Goal: Task Accomplishment & Management: Complete application form

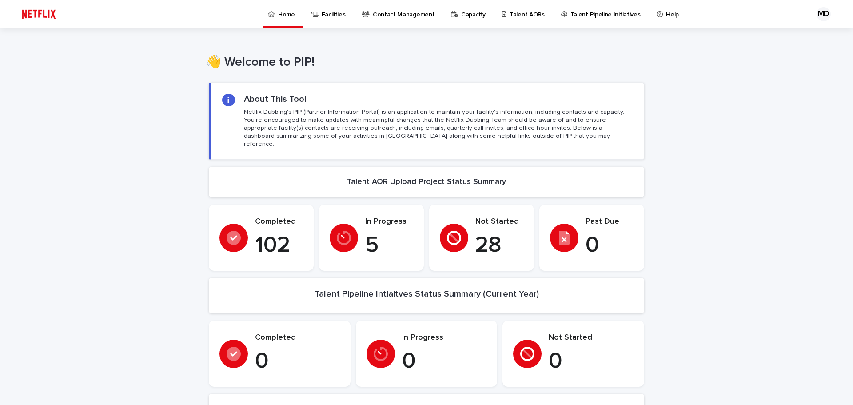
click at [512, 14] on p "Talent AORs" at bounding box center [526, 9] width 35 height 19
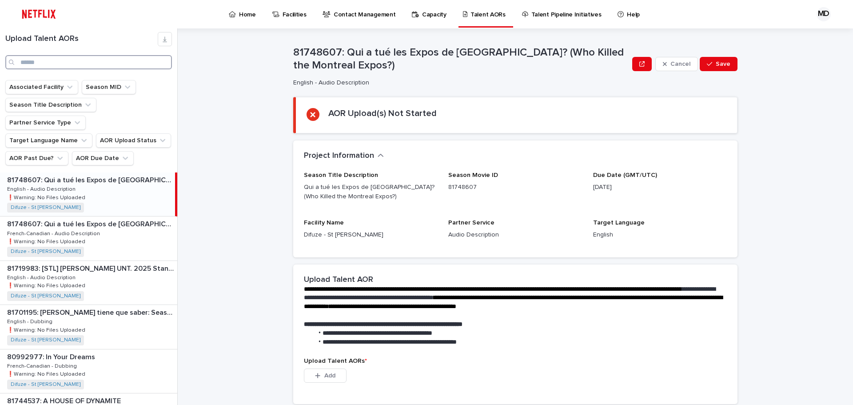
click at [47, 64] on input "Search" at bounding box center [88, 62] width 167 height 14
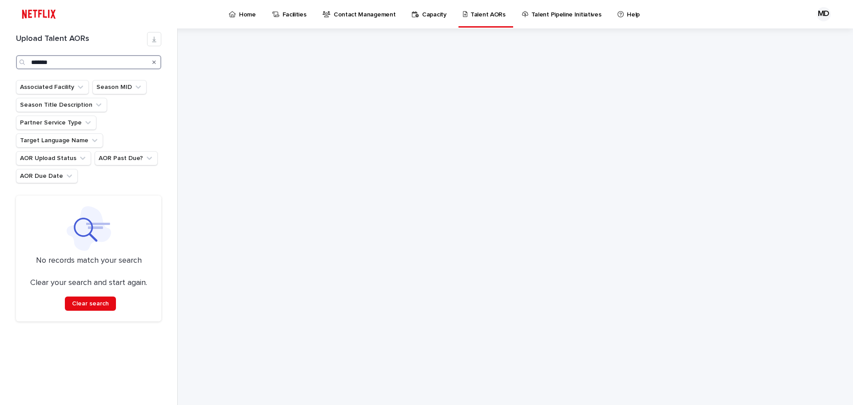
click at [38, 60] on input "*******" at bounding box center [88, 62] width 145 height 14
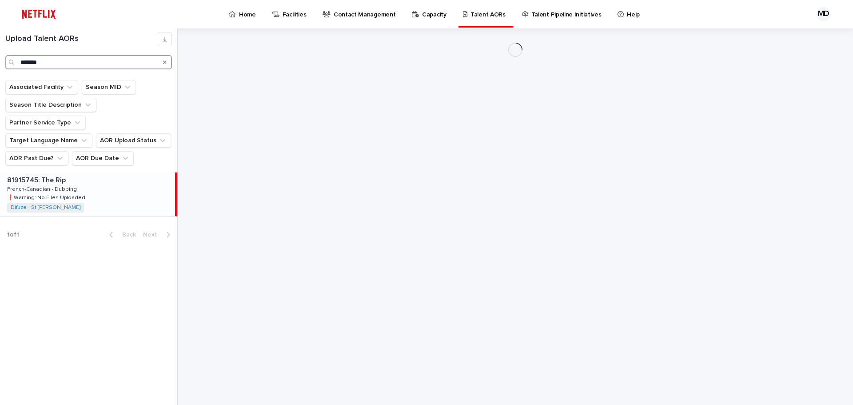
type input "*******"
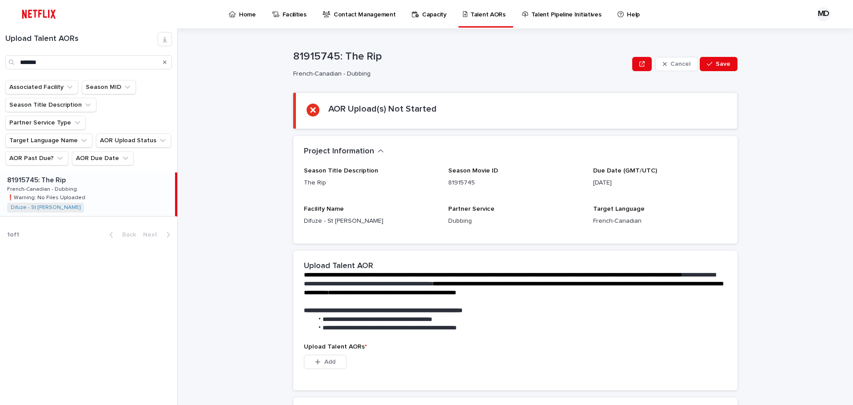
click at [78, 193] on p "❗️Warning: No Files Uploaded" at bounding box center [47, 197] width 80 height 8
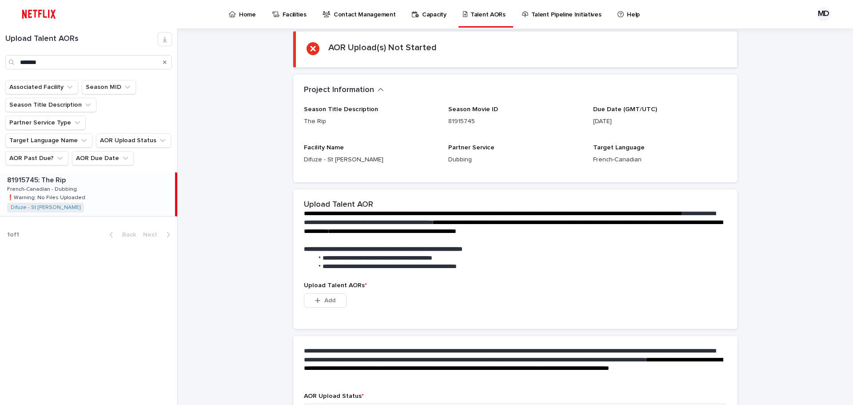
scroll to position [128, 0]
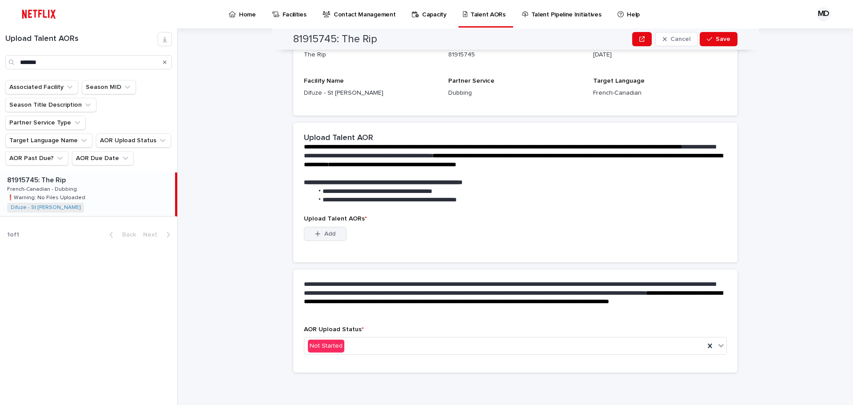
click at [333, 234] on button "Add" at bounding box center [325, 234] width 43 height 14
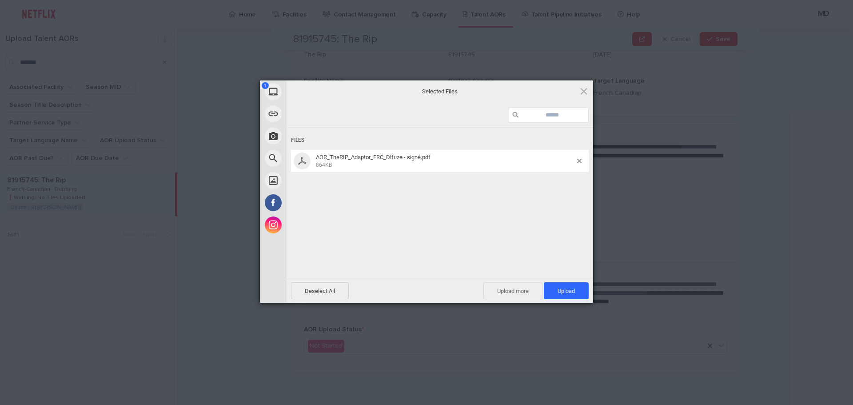
click at [524, 294] on span "Upload more" at bounding box center [512, 290] width 59 height 17
click at [495, 291] on span "Upload more" at bounding box center [502, 290] width 59 height 17
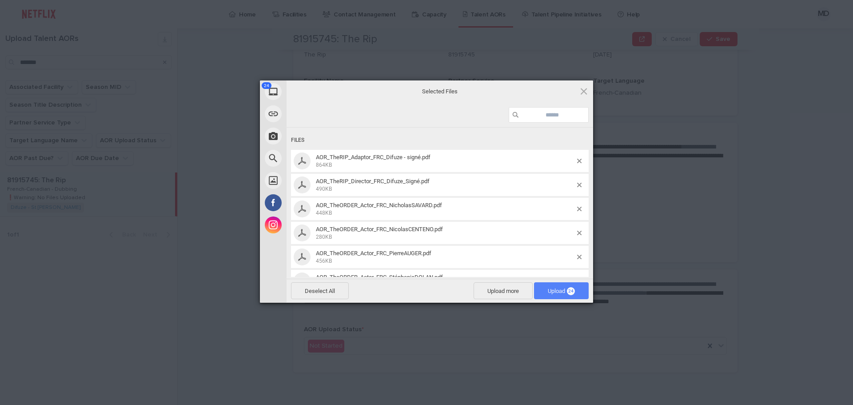
click at [556, 291] on span "Upload 24" at bounding box center [561, 290] width 27 height 7
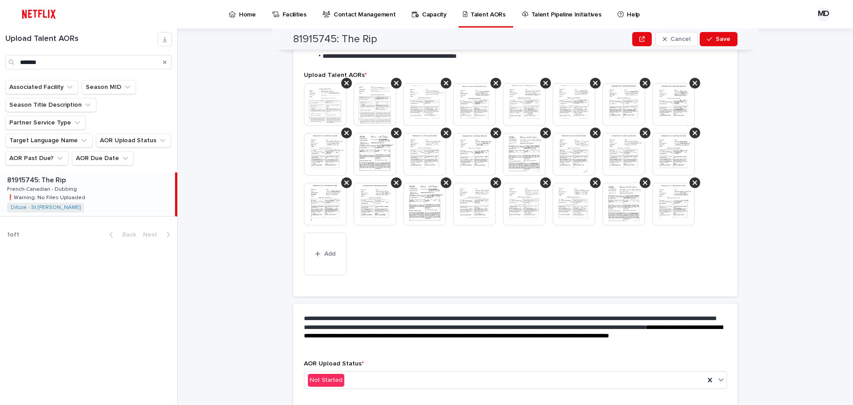
scroll to position [262, 0]
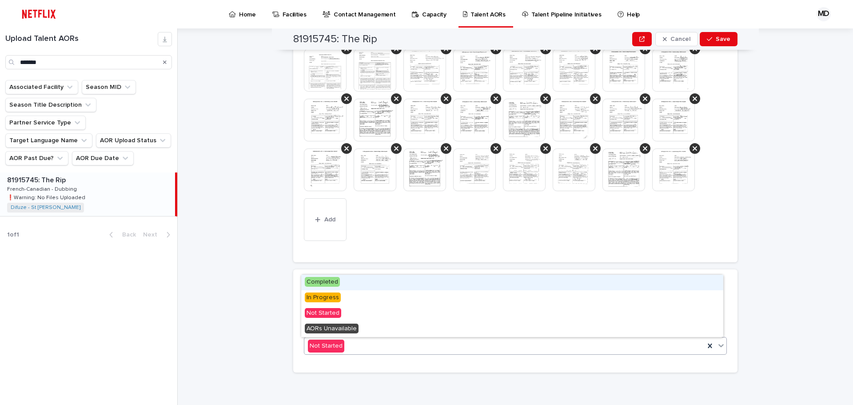
click at [329, 281] on span "Completed" at bounding box center [322, 282] width 35 height 10
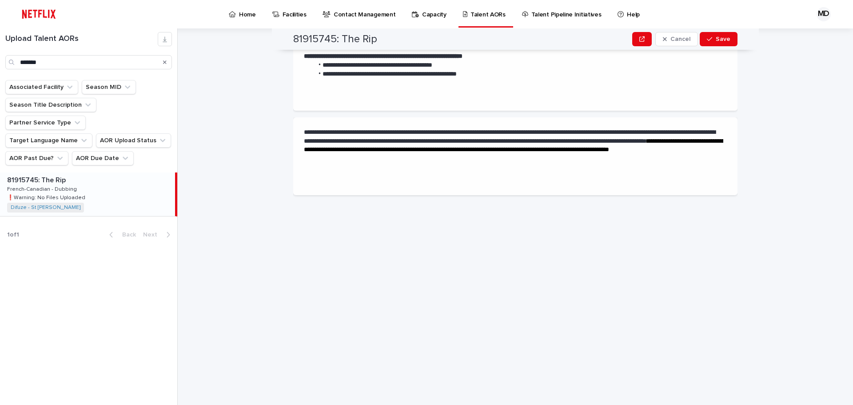
scroll to position [0, 0]
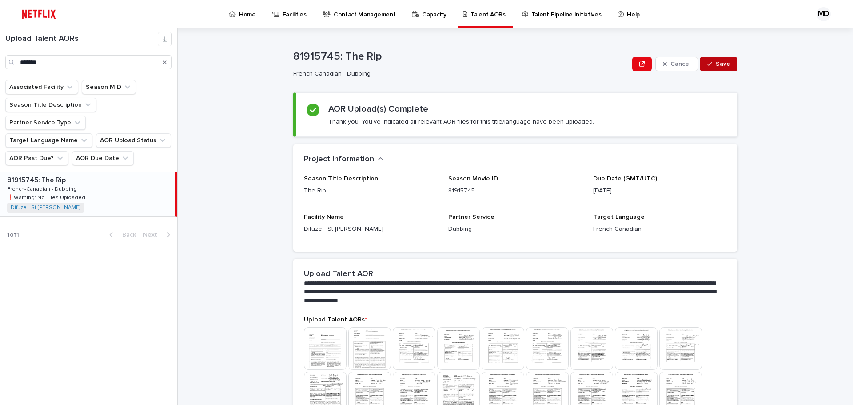
click at [710, 69] on button "Save" at bounding box center [719, 64] width 38 height 14
